Goal: Check status: Check status

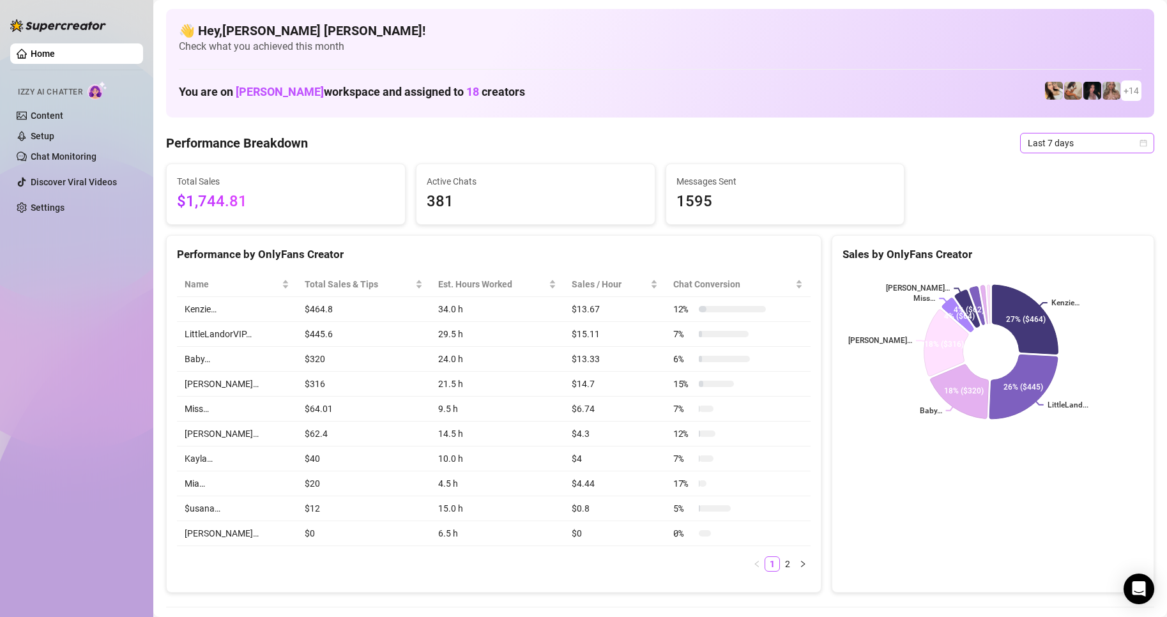
click at [1140, 146] on icon "calendar" at bounding box center [1143, 142] width 7 height 7
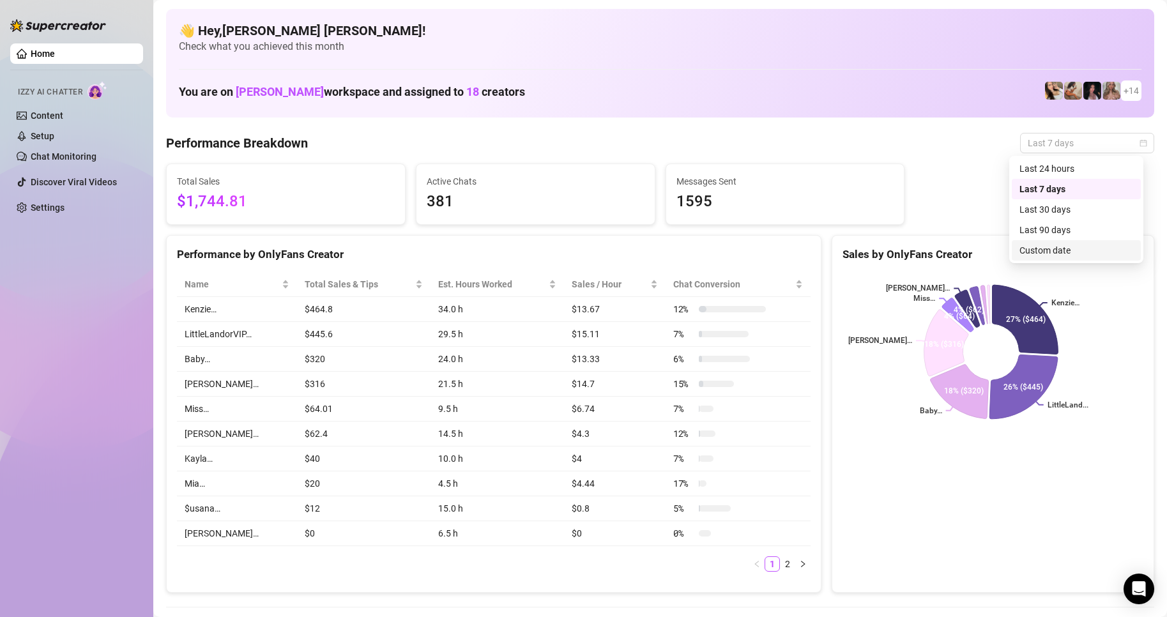
click at [1042, 249] on div "Custom date" at bounding box center [1076, 250] width 114 height 14
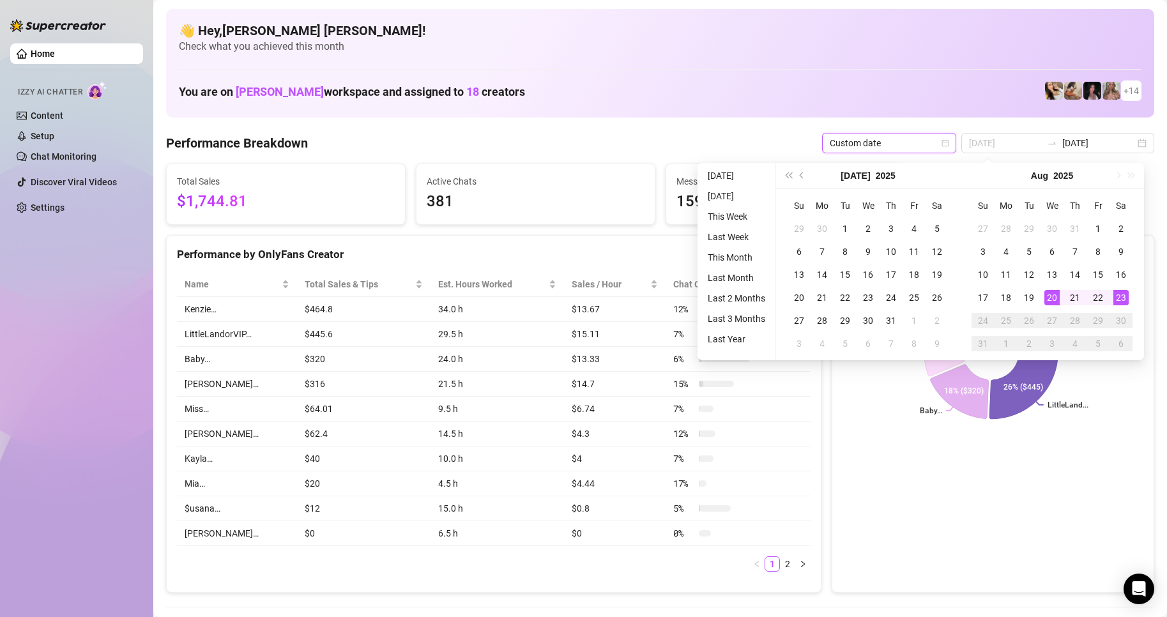
type input "[DATE]"
click at [1121, 298] on div "23" at bounding box center [1120, 297] width 15 height 15
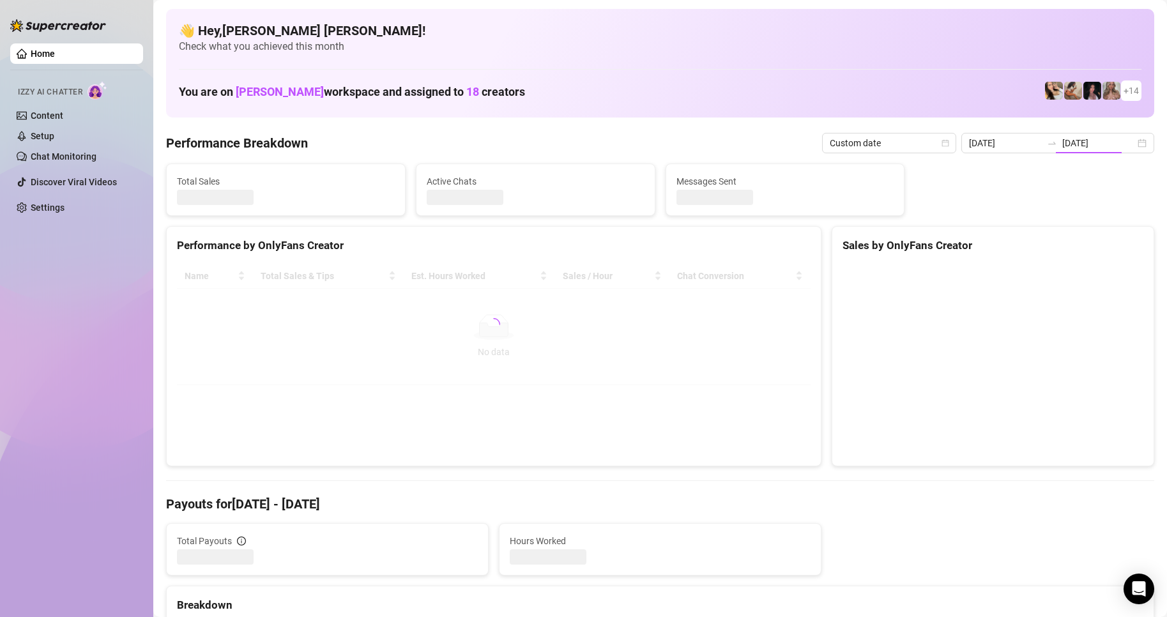
type input "[DATE]"
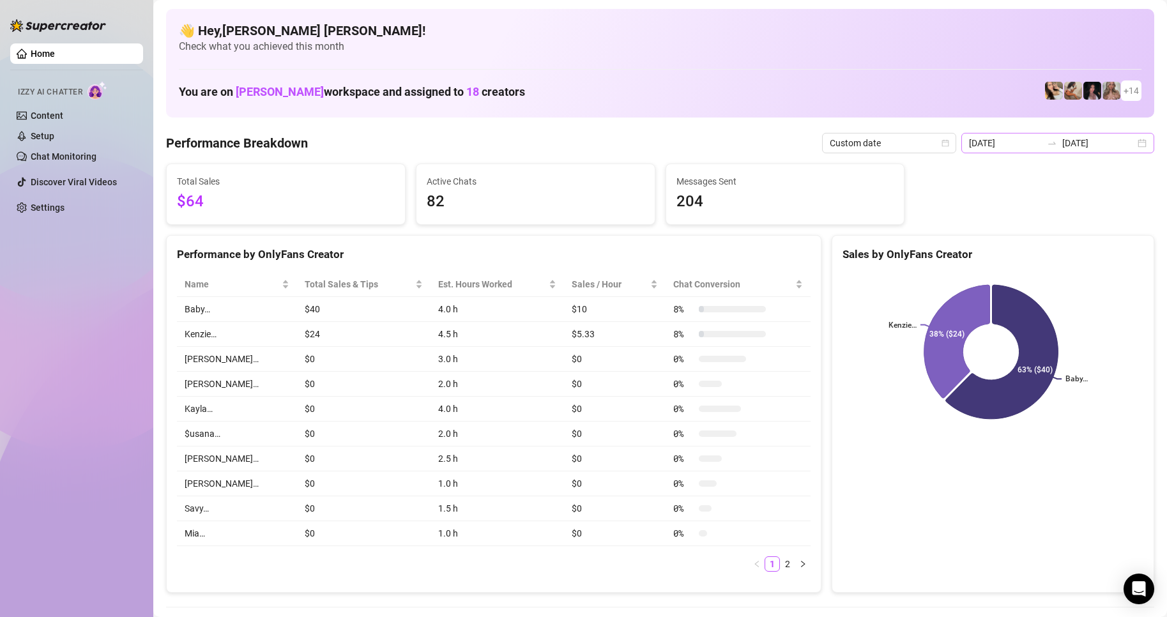
click at [1132, 142] on div "[DATE] [DATE]" at bounding box center [1057, 143] width 193 height 20
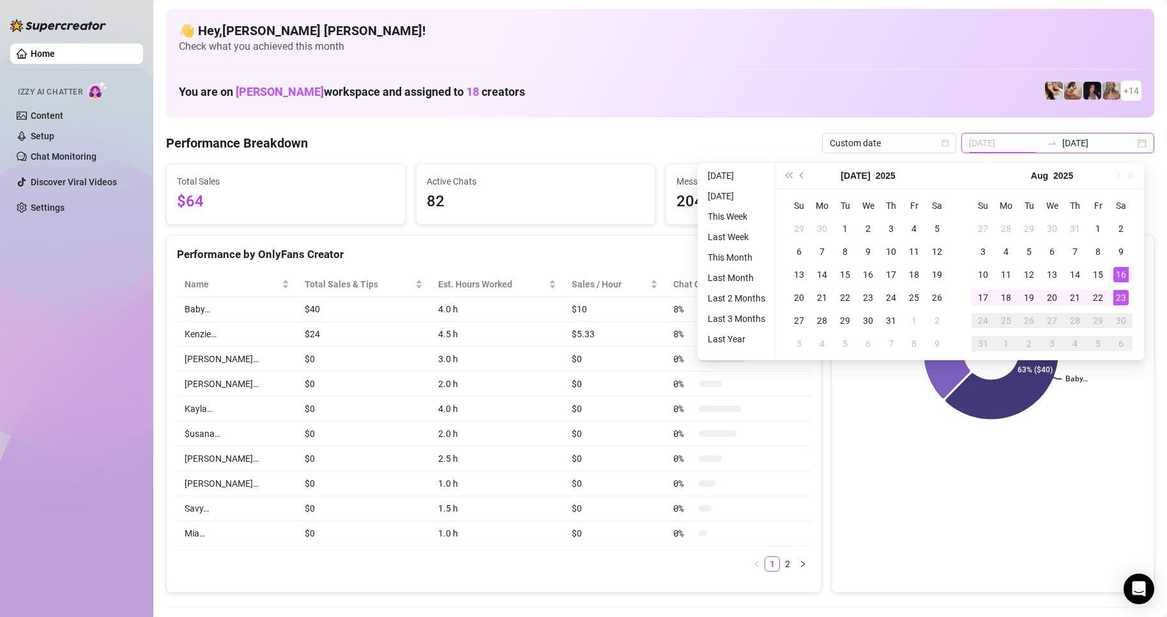
type input "[DATE]"
click at [1120, 292] on div "23" at bounding box center [1120, 297] width 15 height 15
